Goal: Information Seeking & Learning: Check status

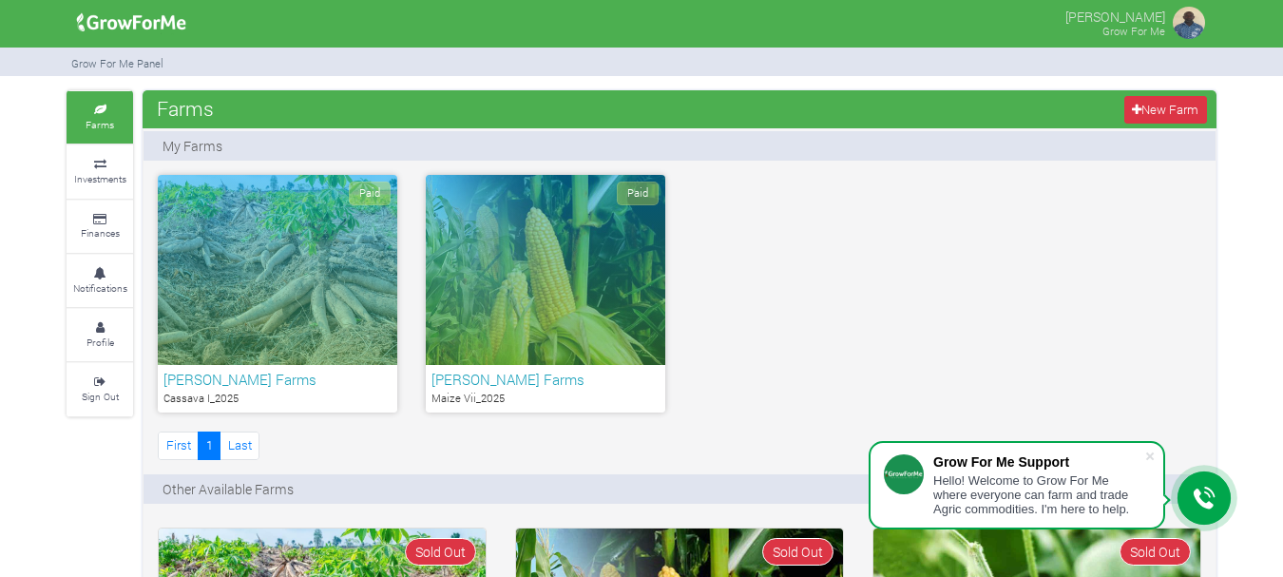
click at [210, 241] on div "Paid" at bounding box center [278, 270] width 240 height 190
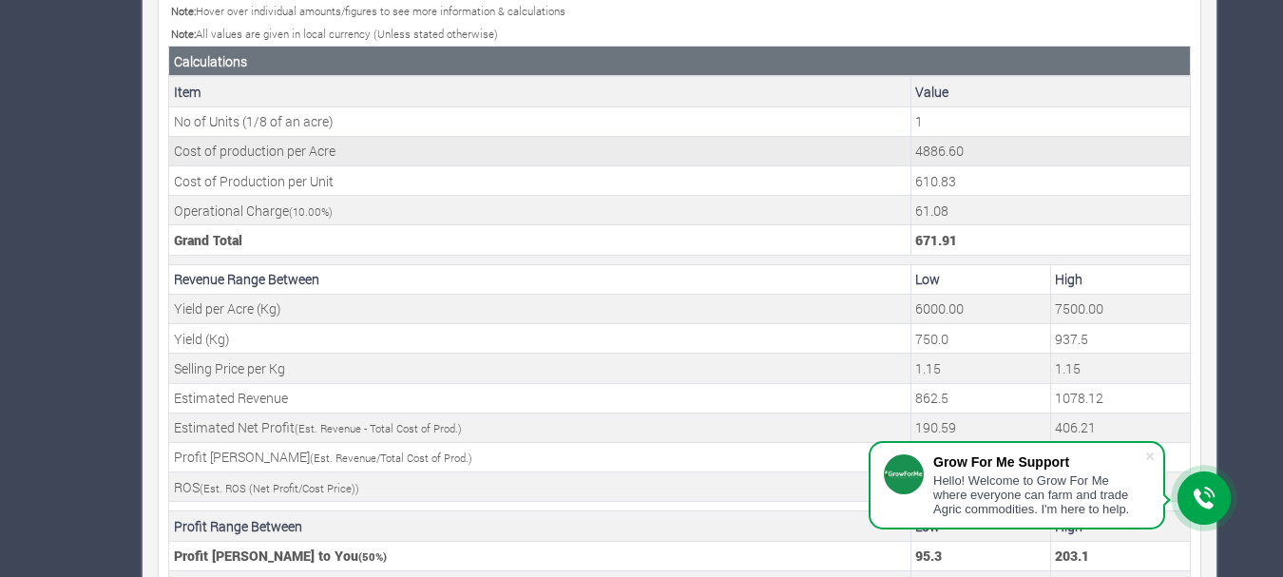
scroll to position [804, 0]
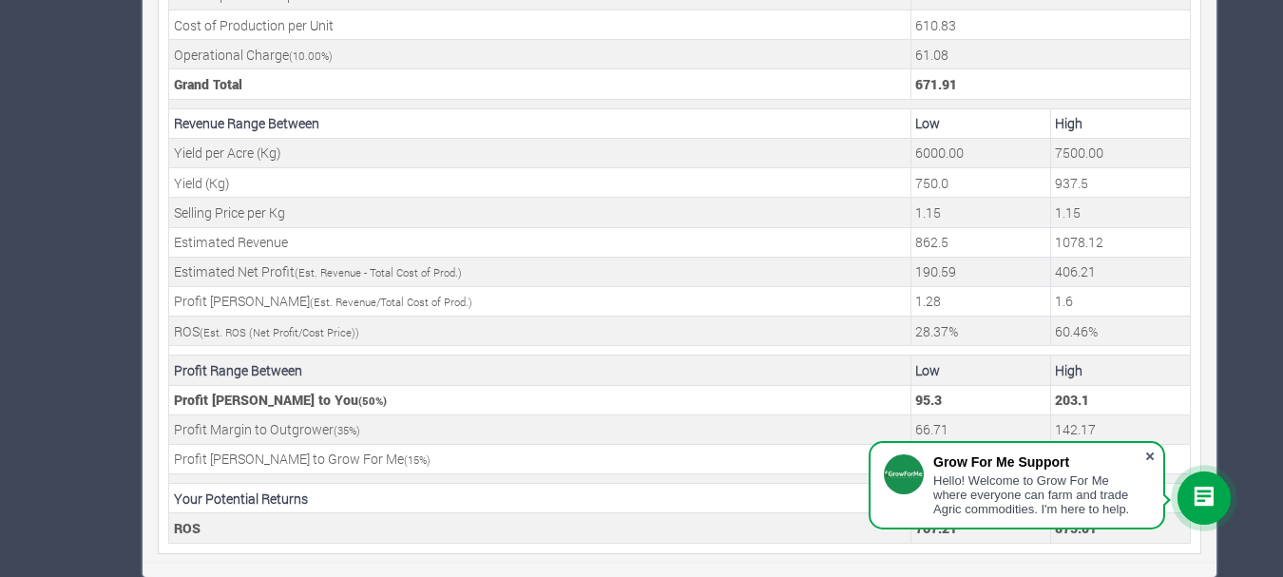
click at [1149, 454] on span at bounding box center [1150, 456] width 19 height 19
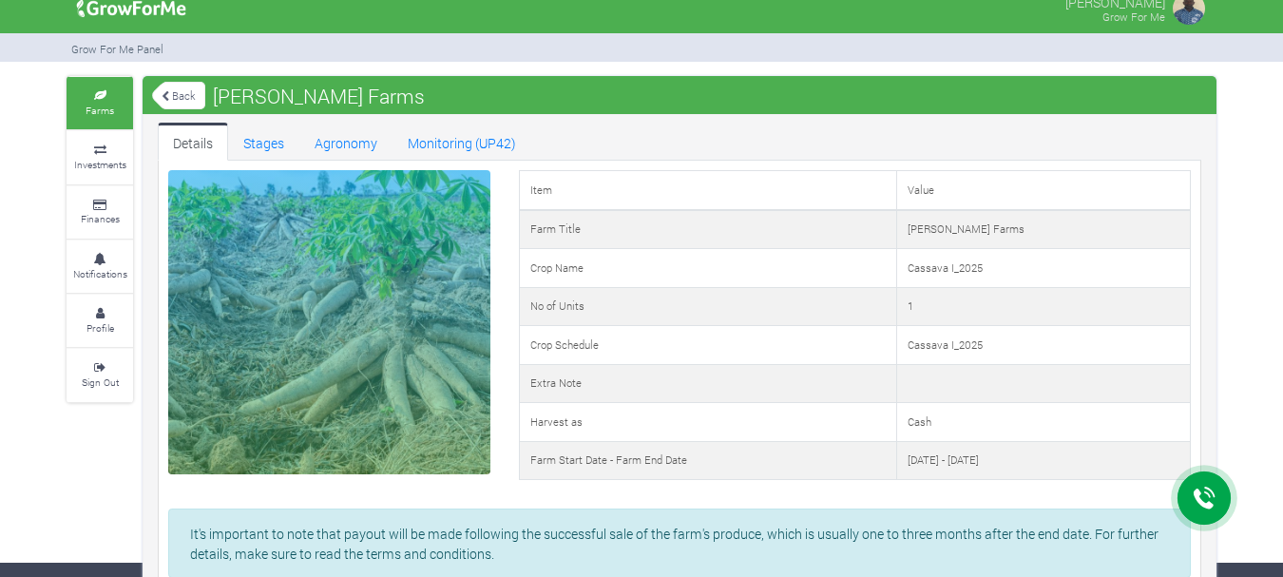
scroll to position [0, 0]
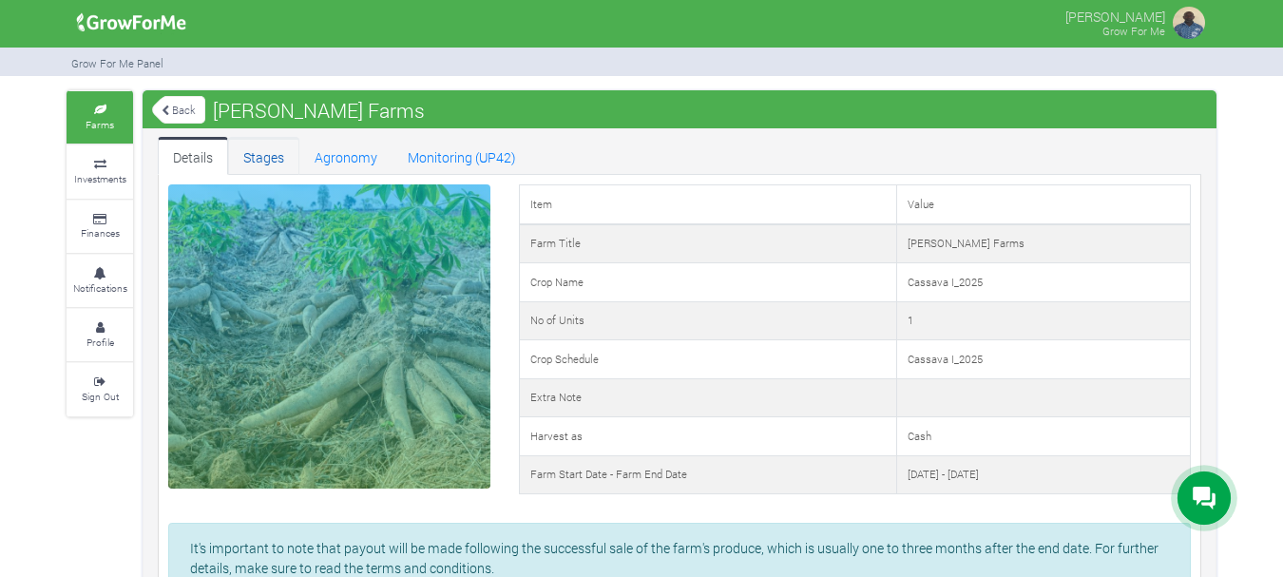
click at [266, 162] on link "Stages" at bounding box center [263, 156] width 71 height 38
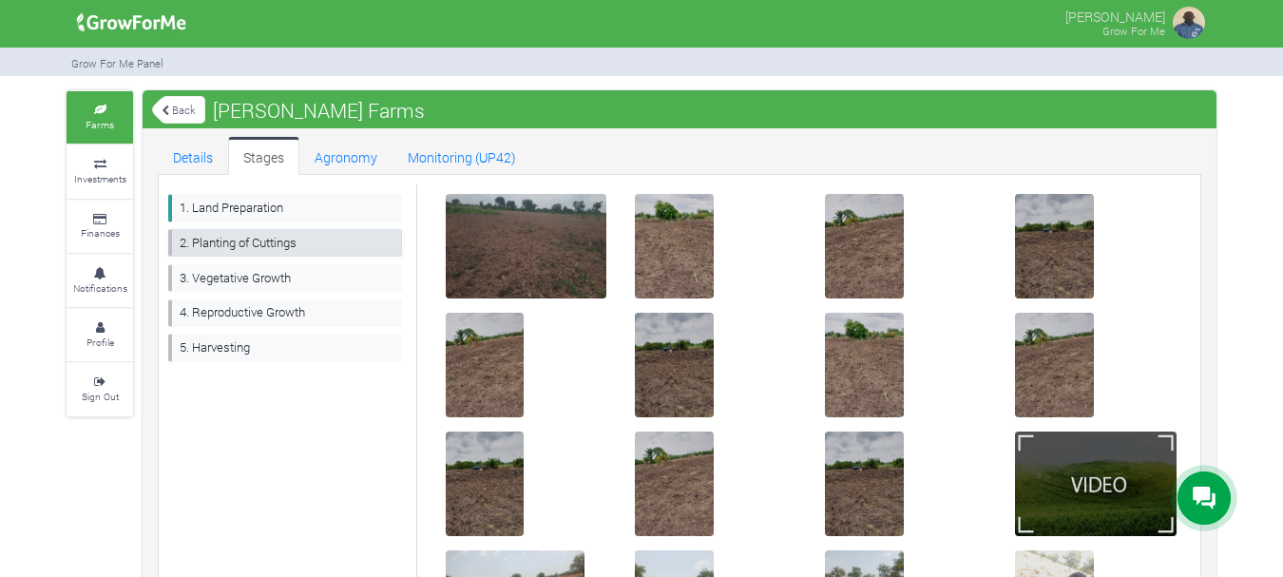
click at [251, 236] on link "2. Planting of Cuttings" at bounding box center [285, 243] width 234 height 28
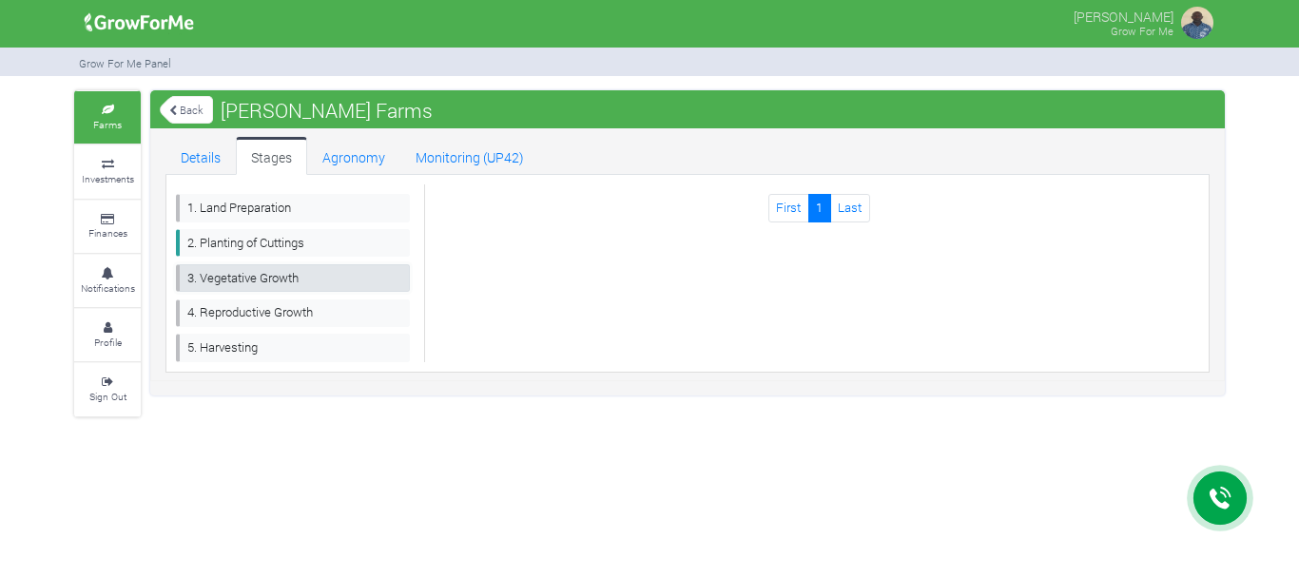
click at [240, 277] on link "3. Vegetative Growth" at bounding box center [293, 278] width 234 height 28
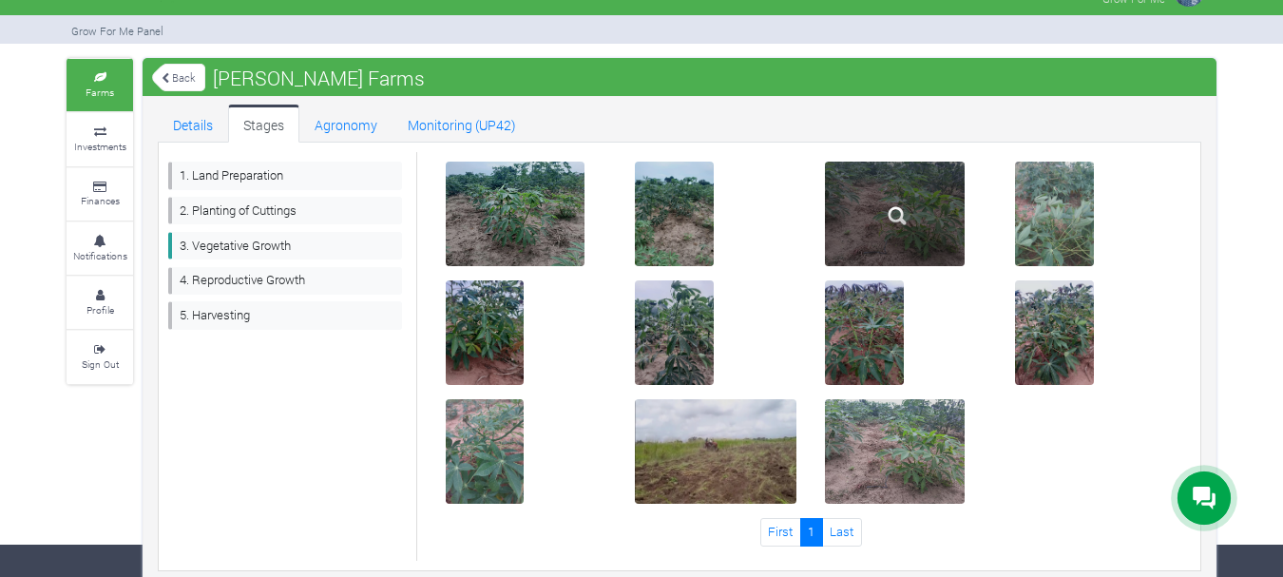
scroll to position [49, 0]
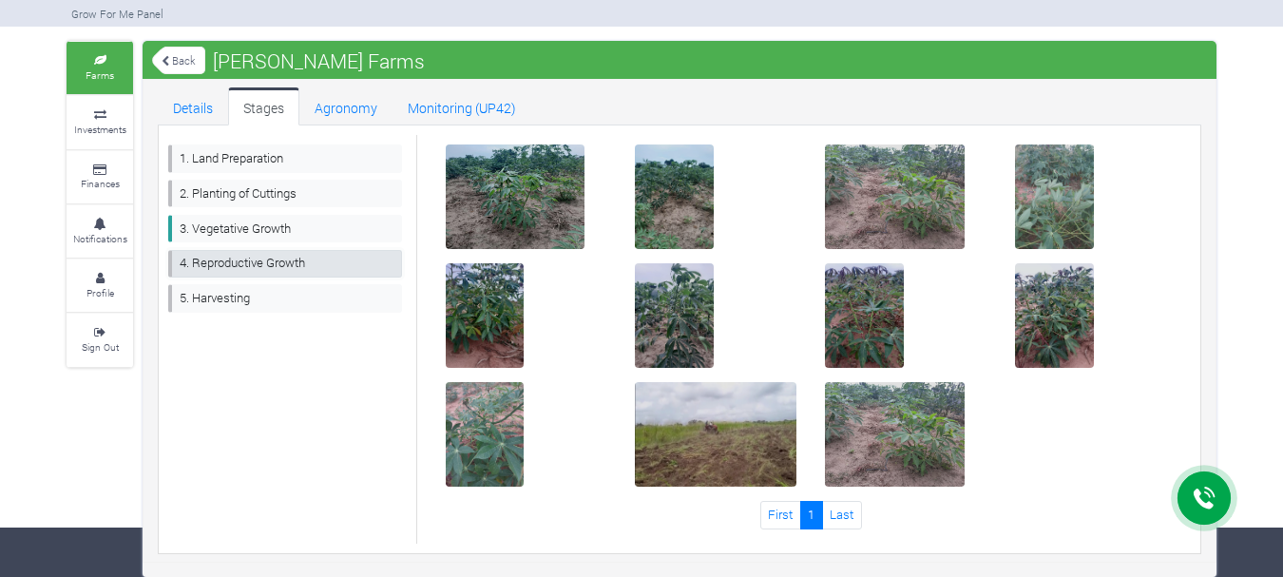
click at [259, 269] on link "4. Reproductive Growth" at bounding box center [285, 264] width 234 height 28
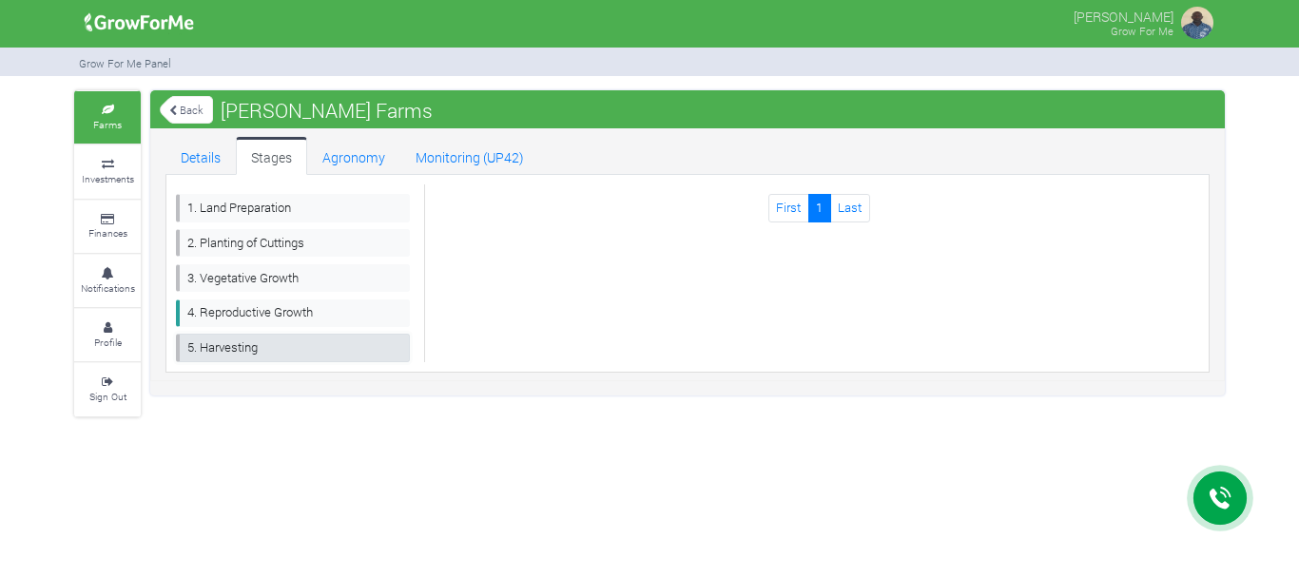
click at [218, 352] on link "5. Harvesting" at bounding box center [293, 348] width 234 height 28
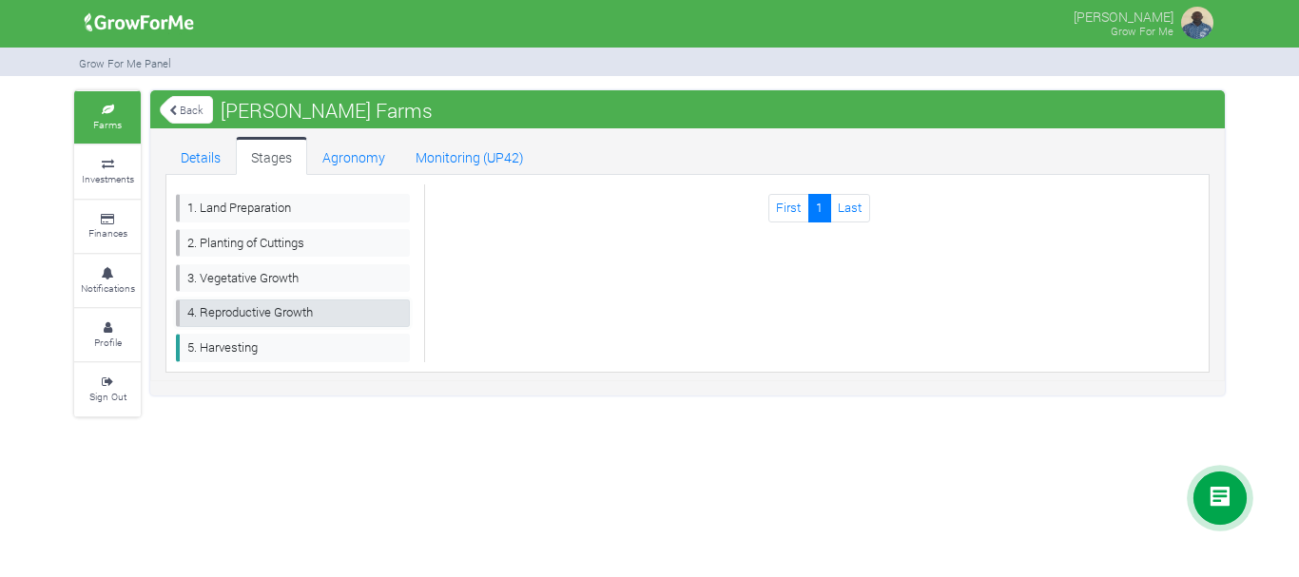
click at [249, 312] on link "4. Reproductive Growth" at bounding box center [293, 313] width 234 height 28
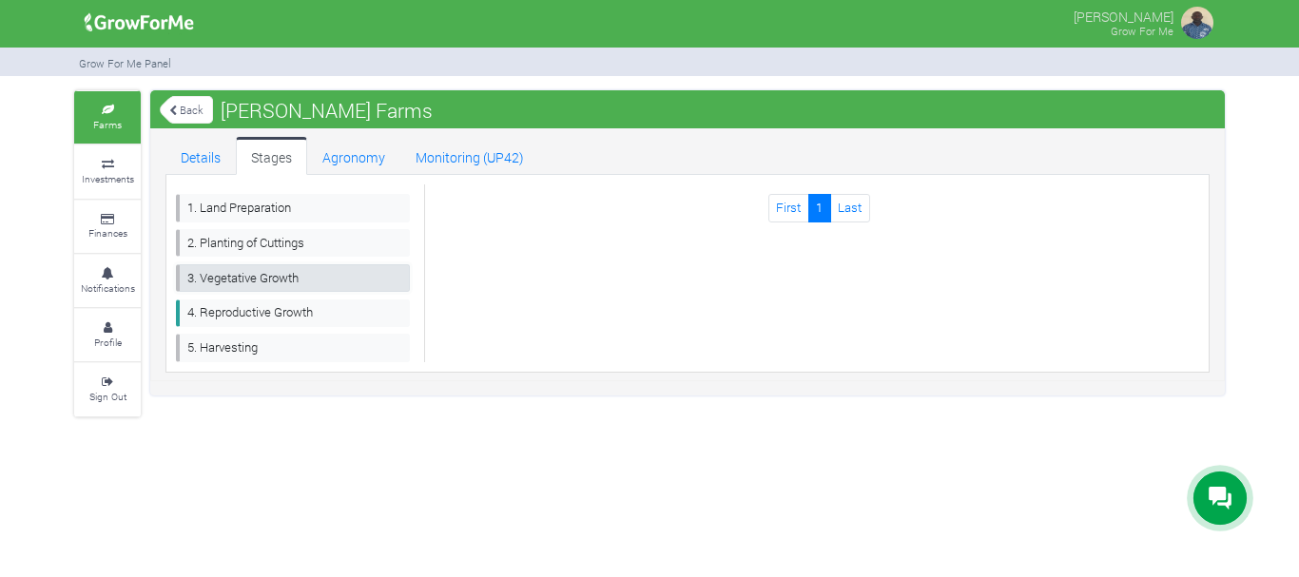
click at [253, 279] on link "3. Vegetative Growth" at bounding box center [293, 278] width 234 height 28
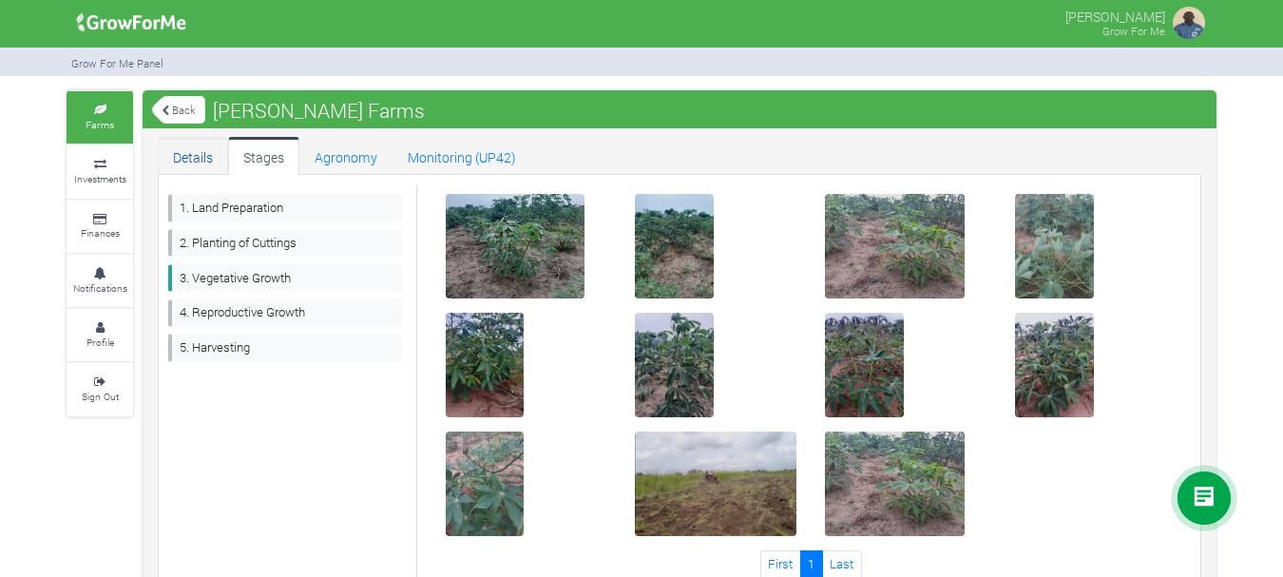
click at [194, 156] on link "Details" at bounding box center [193, 156] width 70 height 38
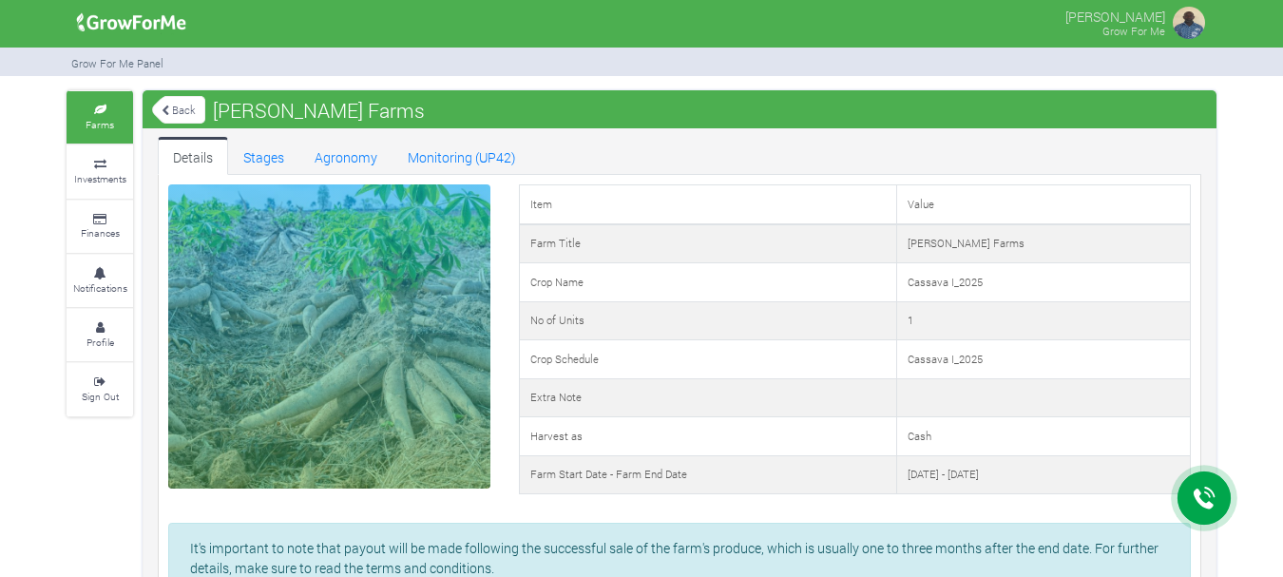
click at [162, 104] on link "Back" at bounding box center [178, 109] width 53 height 31
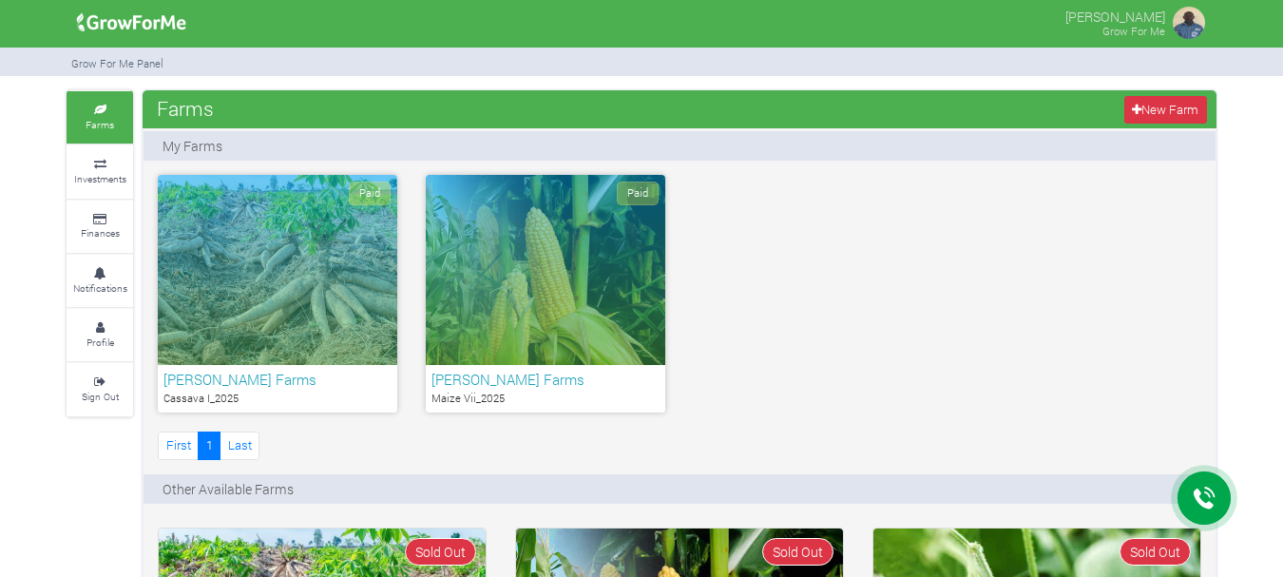
click at [532, 301] on div "Paid" at bounding box center [546, 270] width 240 height 190
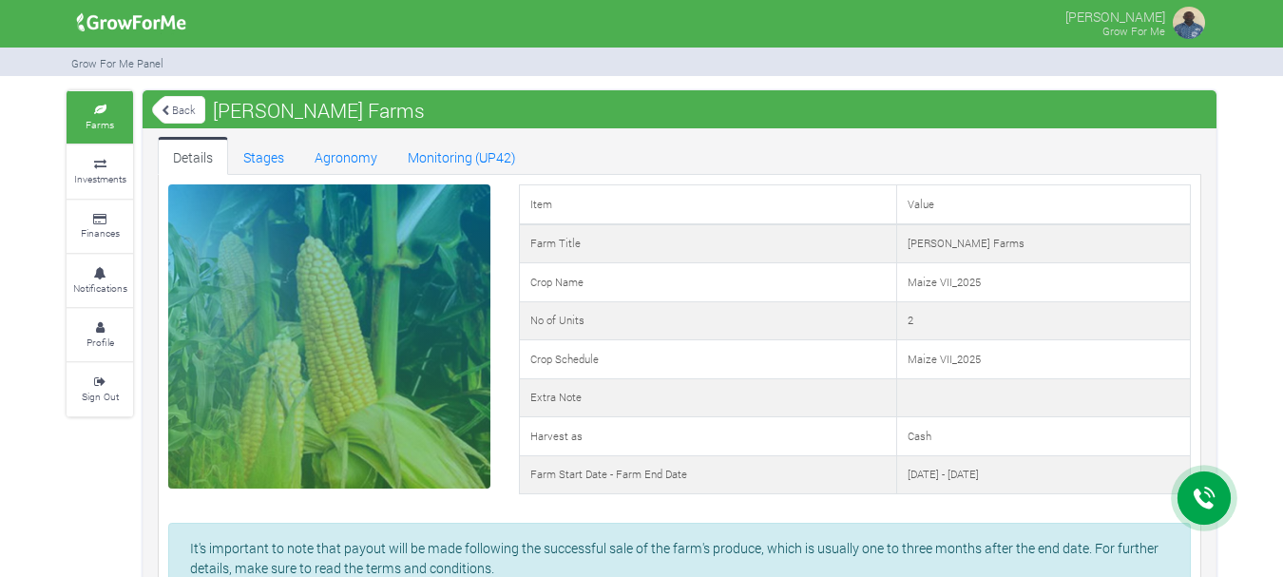
click at [183, 112] on link "Back" at bounding box center [178, 109] width 53 height 31
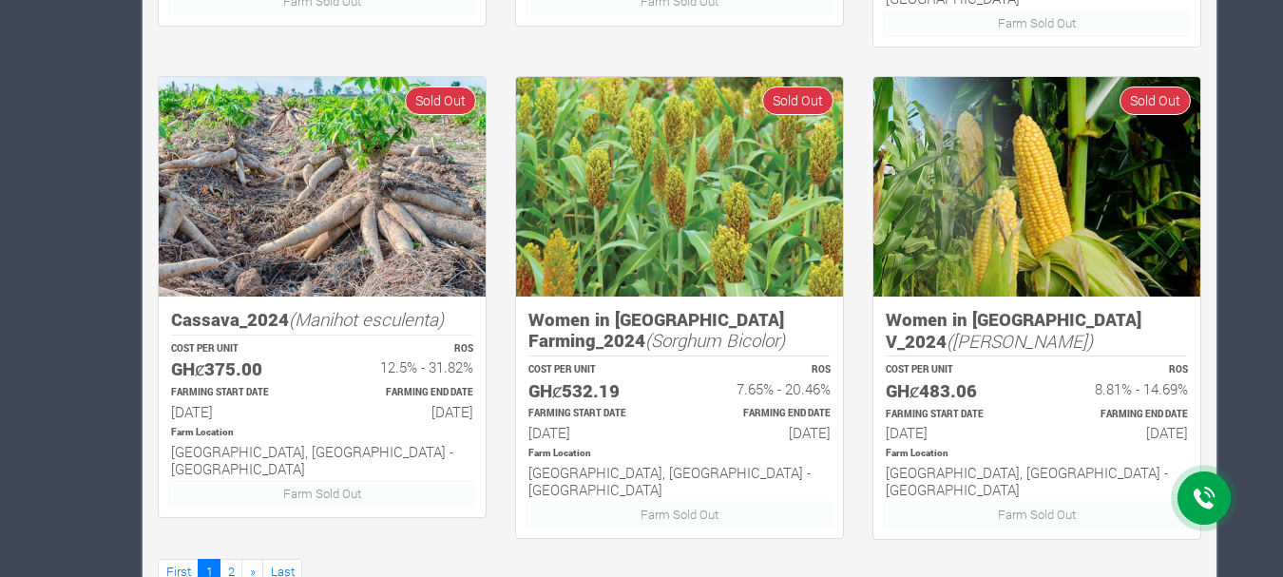
scroll to position [1436, 0]
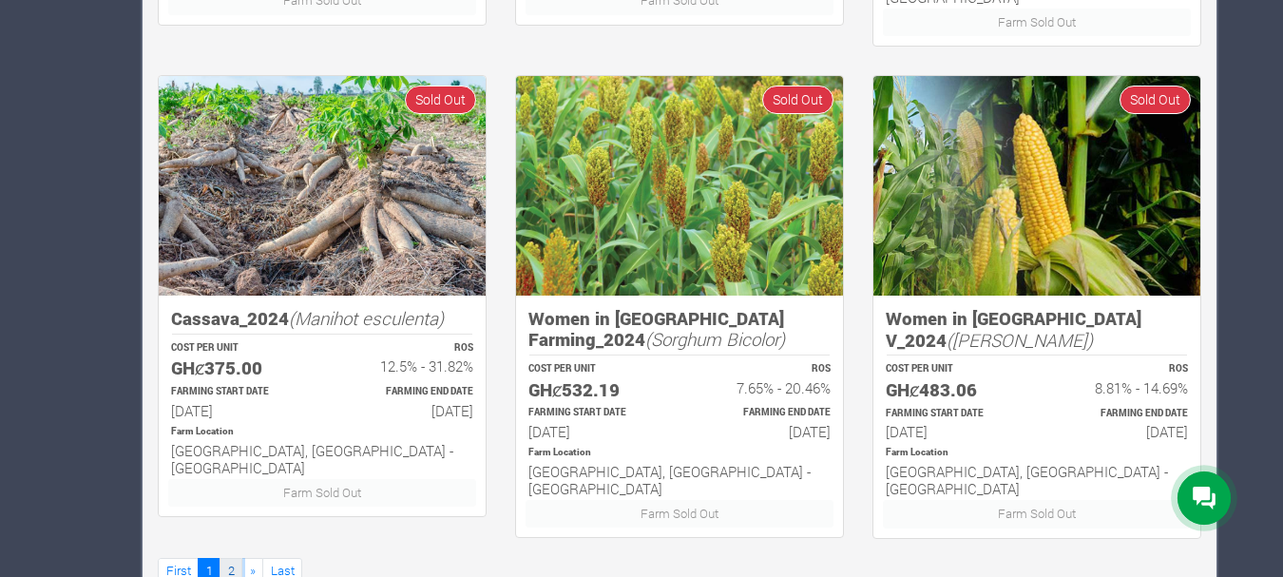
click at [226, 558] on link "2" at bounding box center [231, 572] width 23 height 28
